Goal: Information Seeking & Learning: Learn about a topic

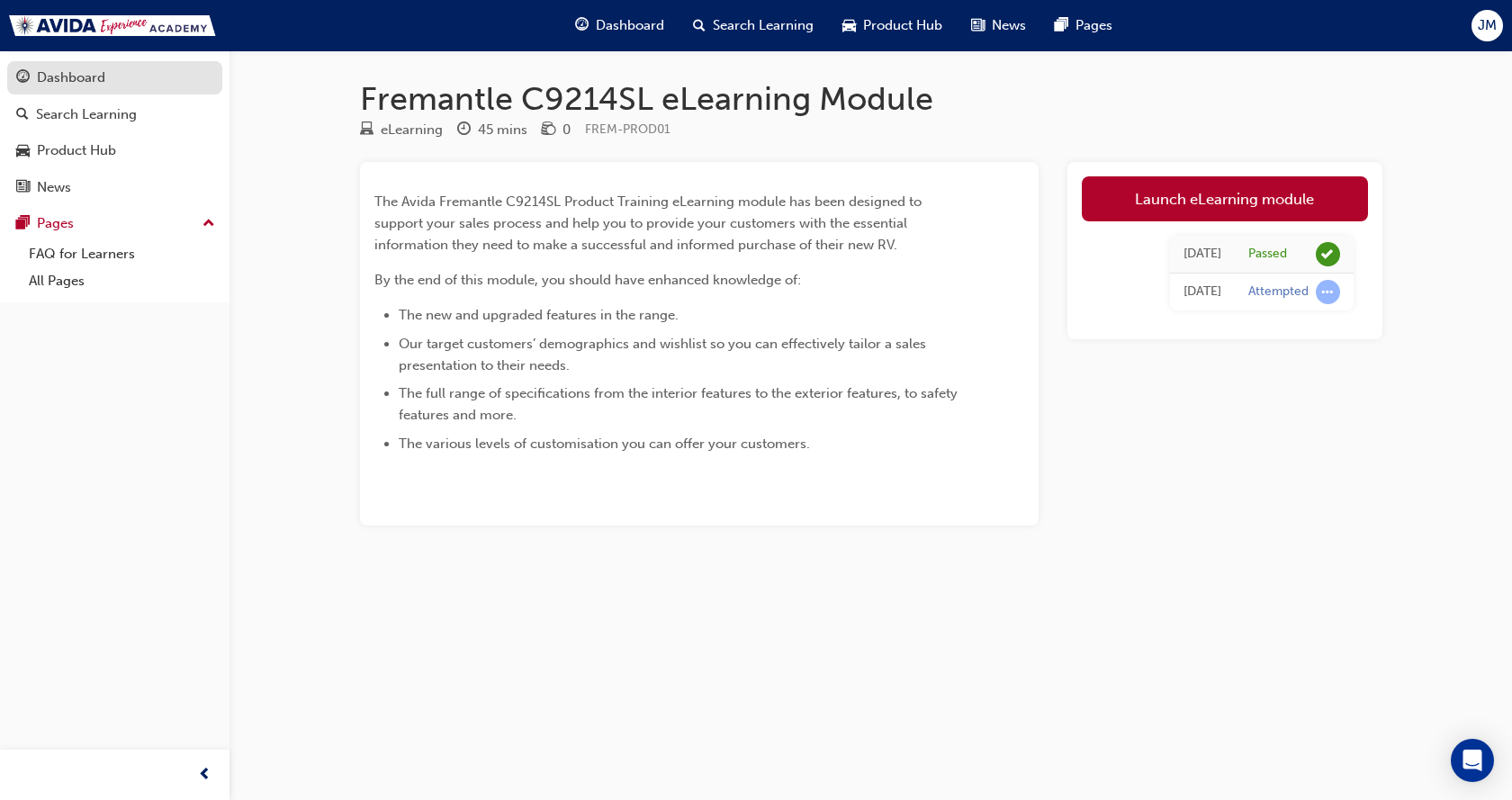
click at [61, 78] on div "Dashboard" at bounding box center [71, 77] width 68 height 21
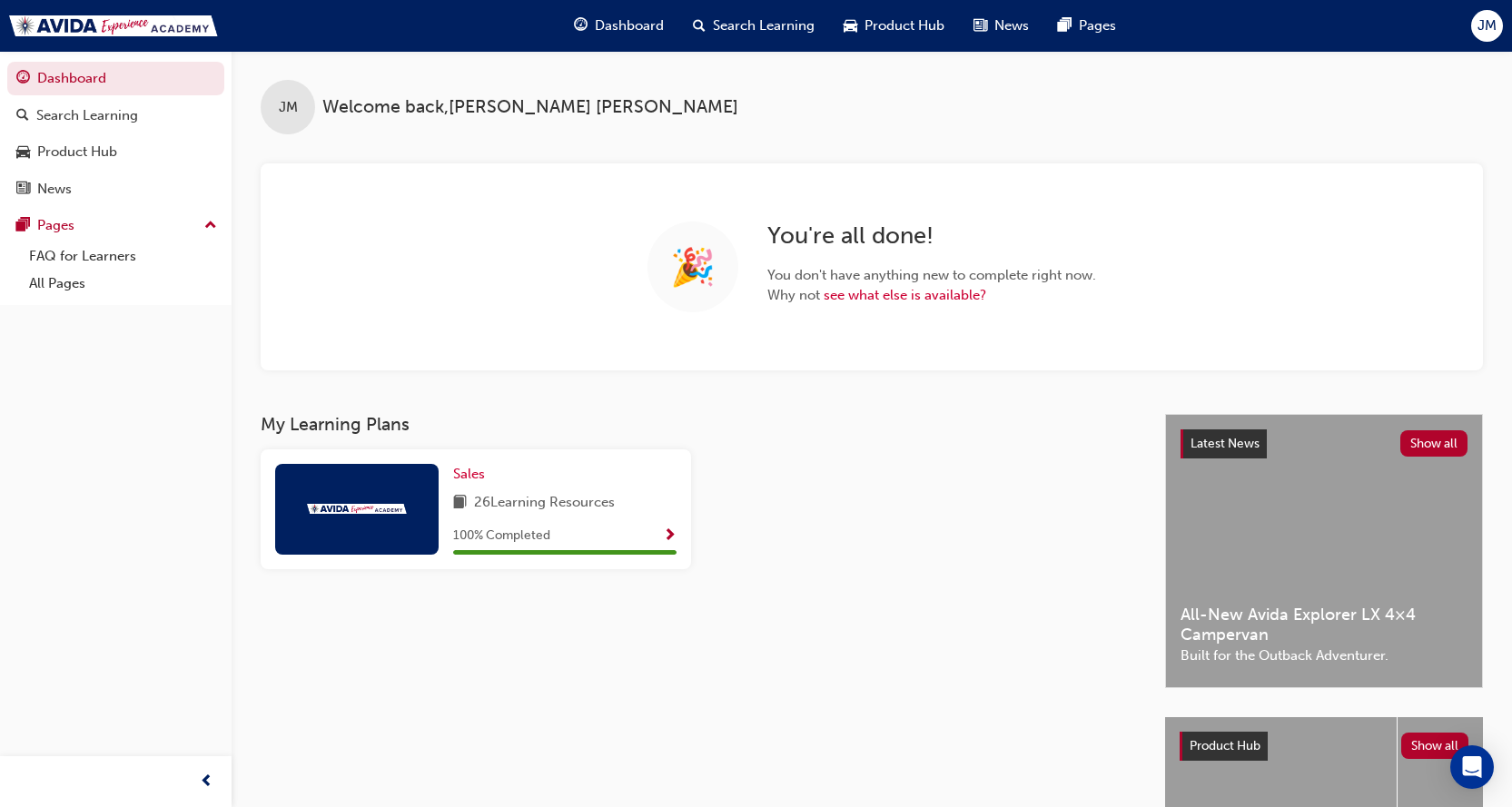
click at [732, 22] on span "Search Learning" at bounding box center [763, 26] width 102 height 21
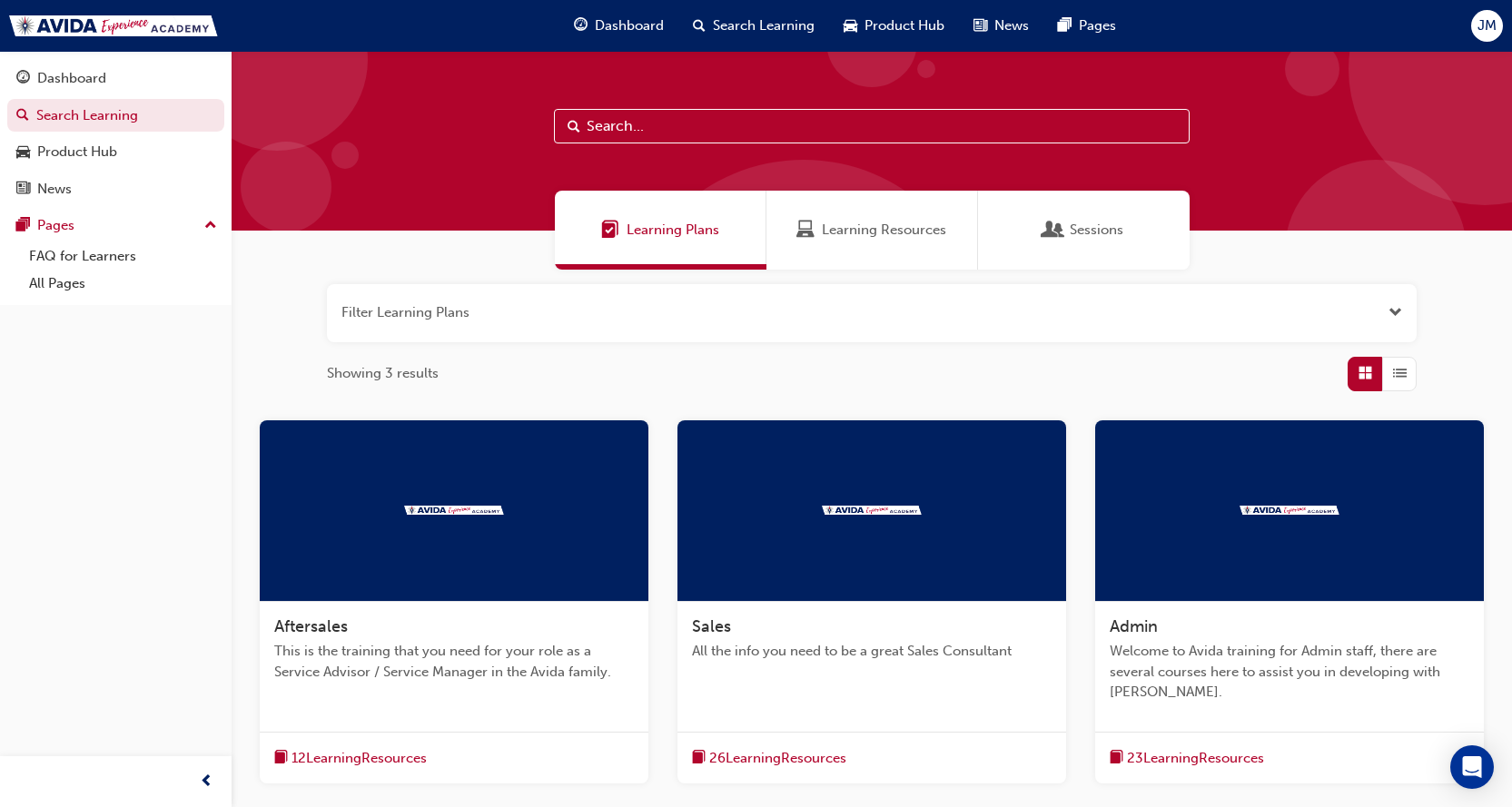
click at [620, 18] on span "Dashboard" at bounding box center [628, 26] width 69 height 21
click at [1307, 144] on div at bounding box center [872, 140] width 1281 height 180
